Goal: Check status

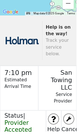
scroll to position [98, 0]
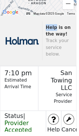
click at [33, 25] on div "Help is on the way! Track your service below." at bounding box center [39, 42] width 79 height 52
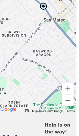
scroll to position [0, 3]
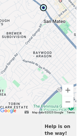
click at [66, 101] on button "Zoom out" at bounding box center [67, 101] width 11 height 11
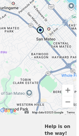
click at [67, 100] on button "Zoom out" at bounding box center [67, 101] width 11 height 11
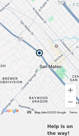
click at [70, 104] on button "Zoom out" at bounding box center [70, 101] width 11 height 11
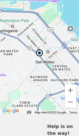
click at [70, 105] on button "Zoom out" at bounding box center [70, 101] width 11 height 11
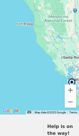
click at [71, 102] on button "Zoom out" at bounding box center [70, 101] width 11 height 11
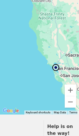
click at [71, 102] on button "Zoom out" at bounding box center [70, 101] width 11 height 11
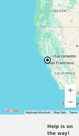
click at [71, 88] on button "Zoom in" at bounding box center [70, 90] width 11 height 11
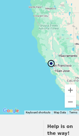
click at [71, 88] on button "Zoom in" at bounding box center [70, 90] width 11 height 11
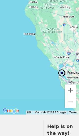
click at [73, 87] on button "Zoom in" at bounding box center [70, 90] width 11 height 11
click at [70, 84] on div at bounding box center [39, 57] width 79 height 115
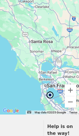
click at [69, 89] on button "Zoom in" at bounding box center [70, 90] width 11 height 11
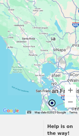
click at [69, 89] on button "Zoom in" at bounding box center [70, 90] width 11 height 11
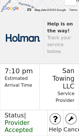
scroll to position [103, 0]
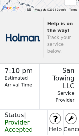
click at [9, 119] on span "Provider Accepted" at bounding box center [19, 126] width 28 height 14
click at [11, 119] on span "Provider Accepted" at bounding box center [19, 126] width 28 height 14
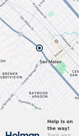
scroll to position [0, 0]
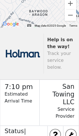
scroll to position [87, 3]
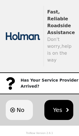
click at [21, 108] on span "No" at bounding box center [21, 110] width 8 height 9
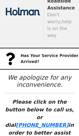
scroll to position [25, 0]
